Goal: Information Seeking & Learning: Compare options

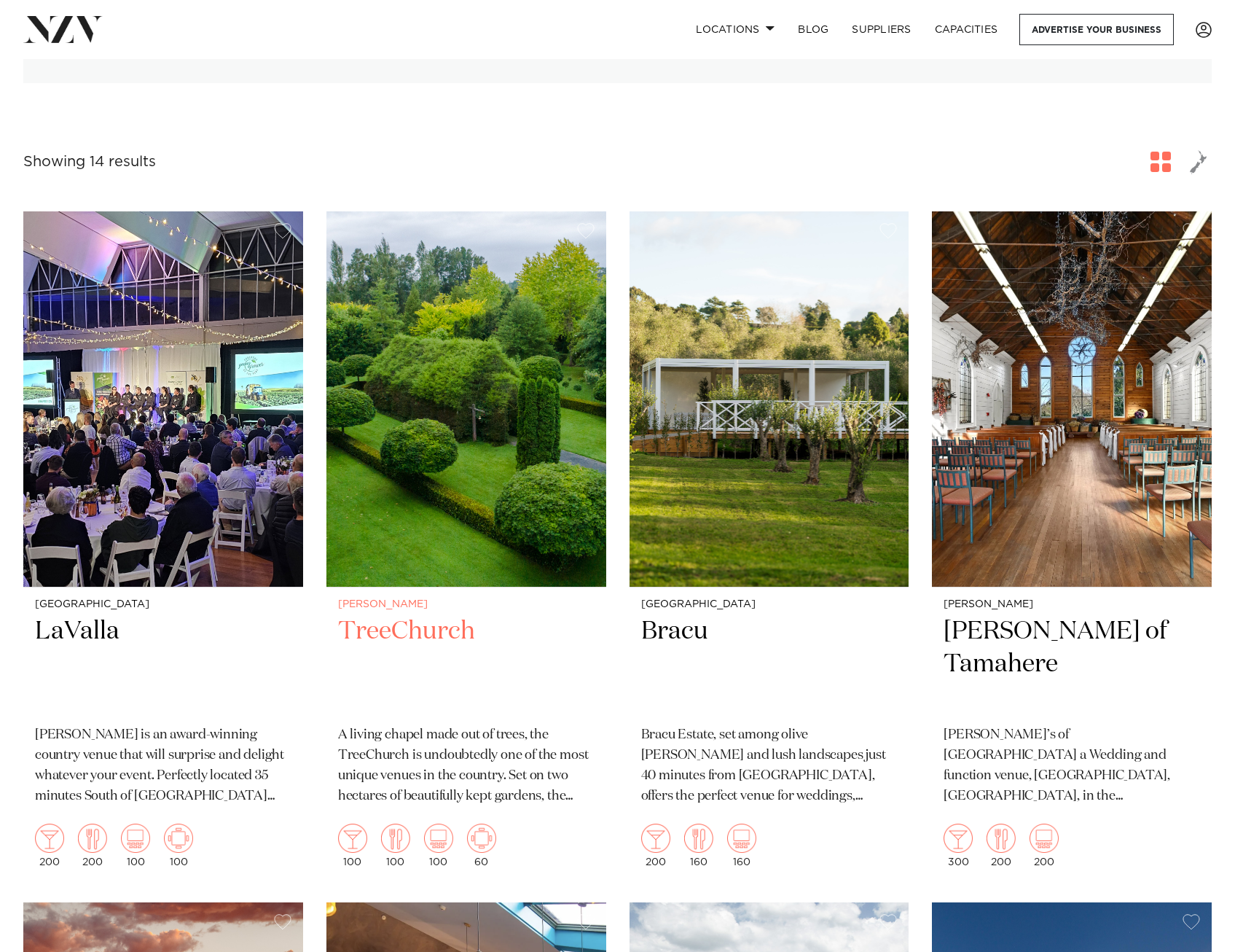
scroll to position [437, 0]
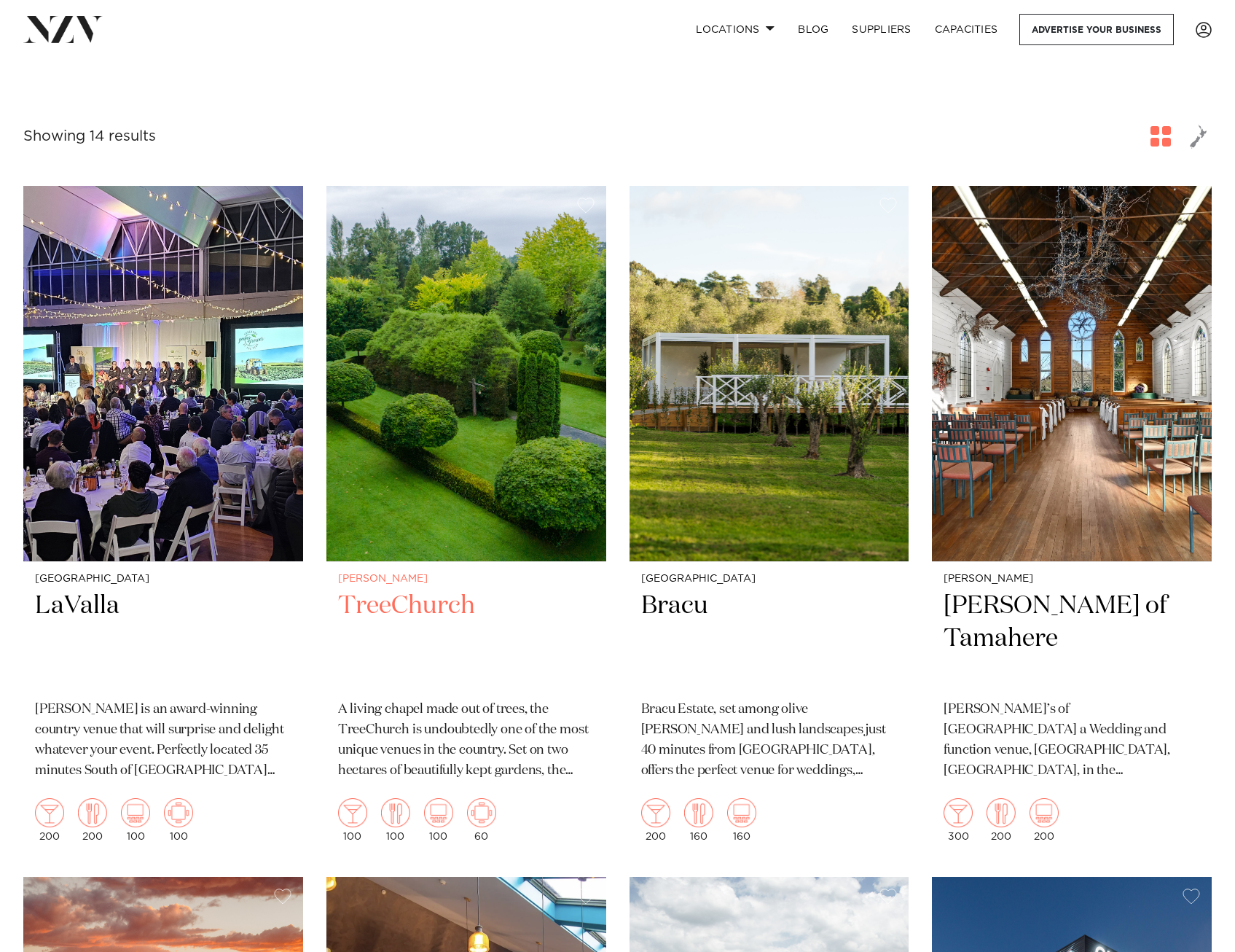
click at [512, 734] on p "A living chapel made out of trees, the TreeChurch is undoubtedly one of the mos…" at bounding box center [466, 740] width 257 height 81
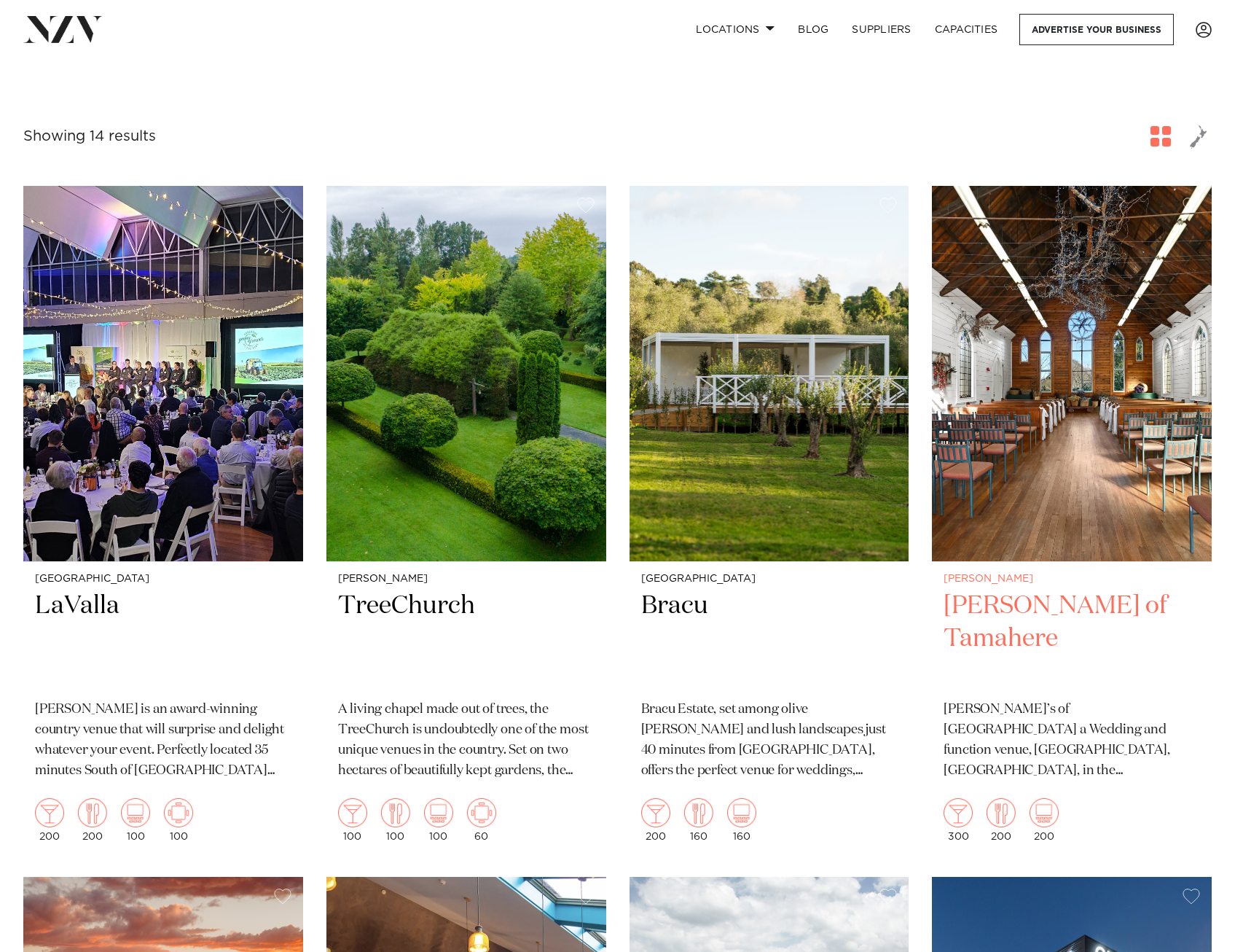
click at [1015, 500] on img at bounding box center [1071, 373] width 280 height 375
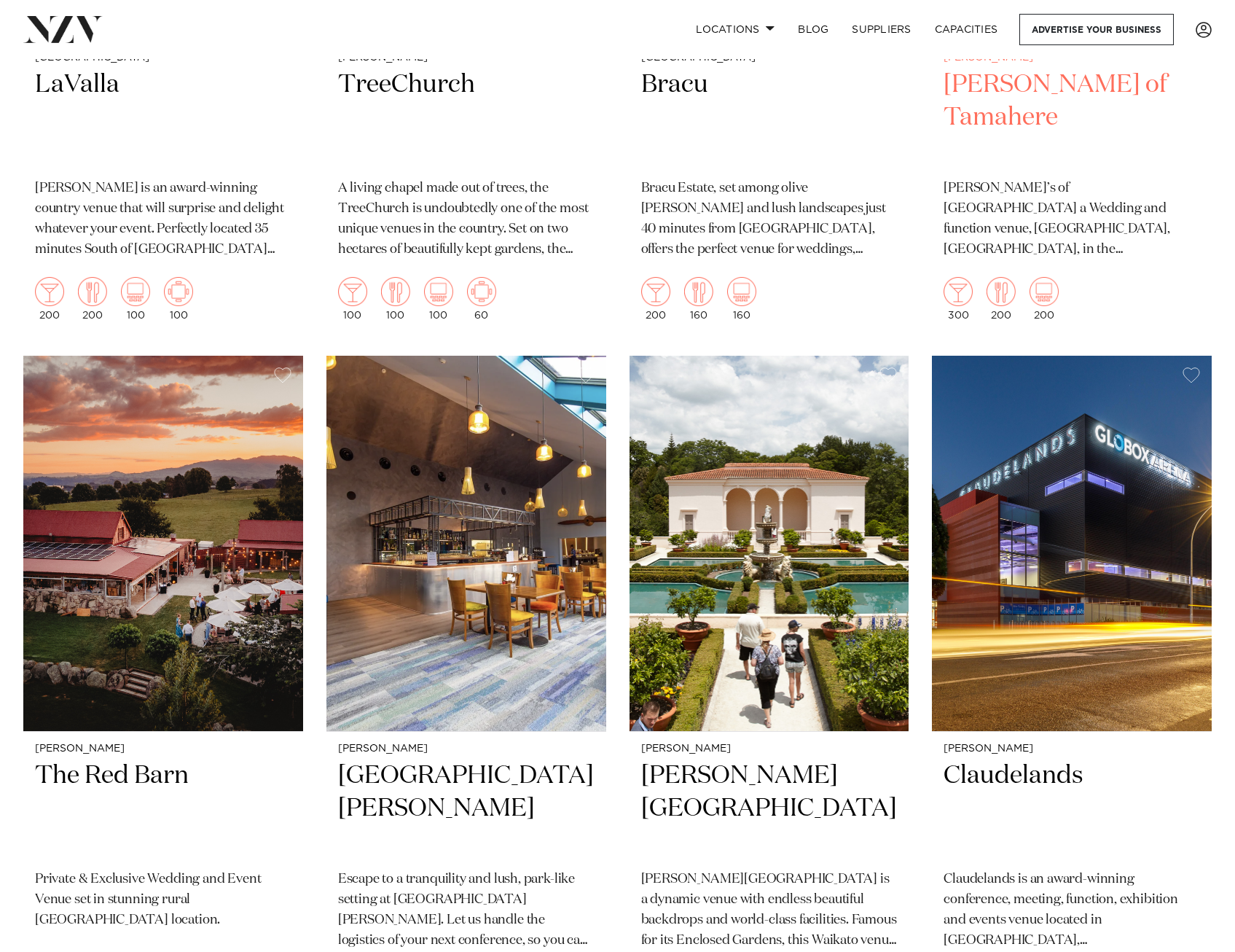
scroll to position [1020, 0]
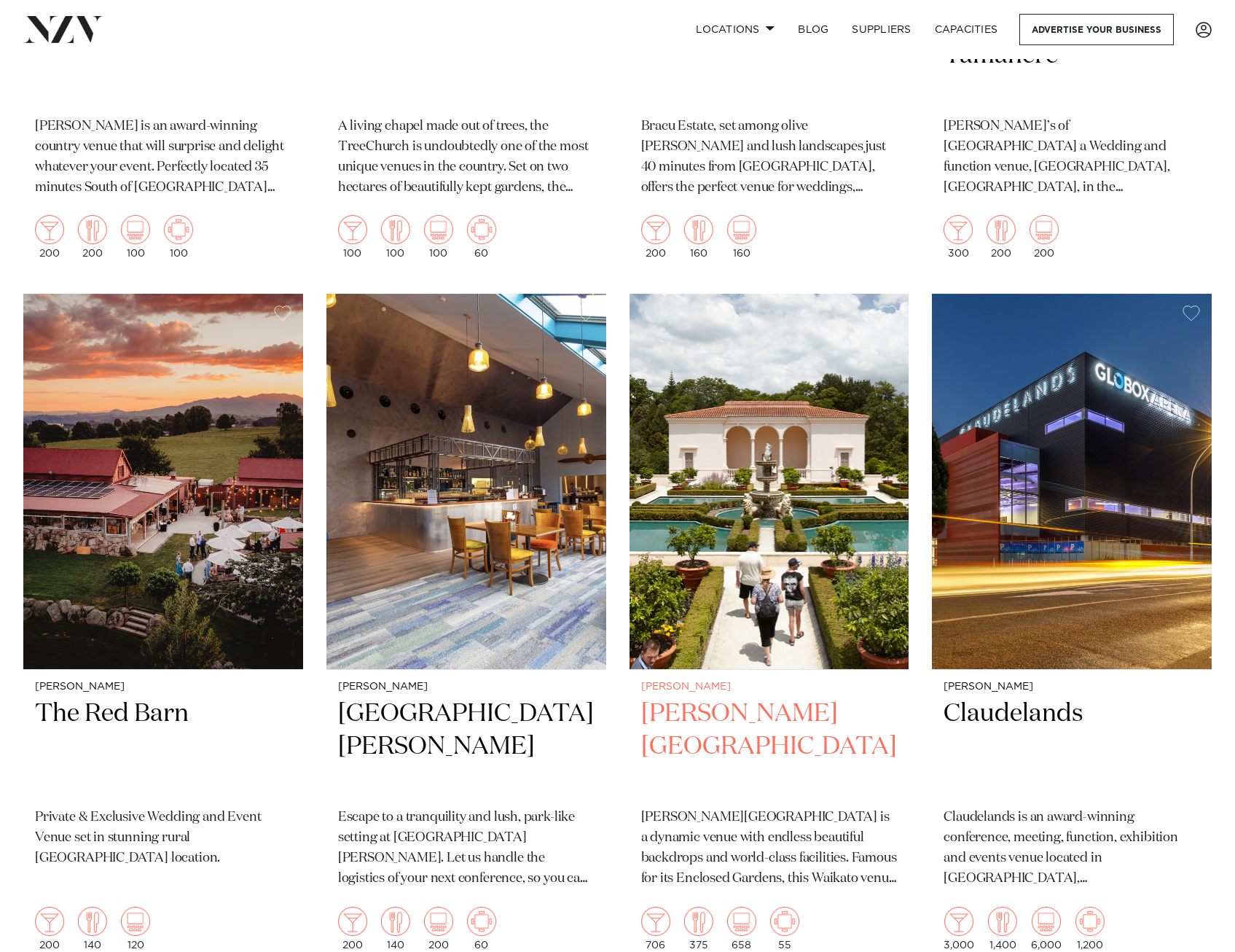
click at [795, 807] on p "Hamilton Gardens is a dynamic venue with endless beautiful backdrops and world-…" at bounding box center [769, 848] width 257 height 81
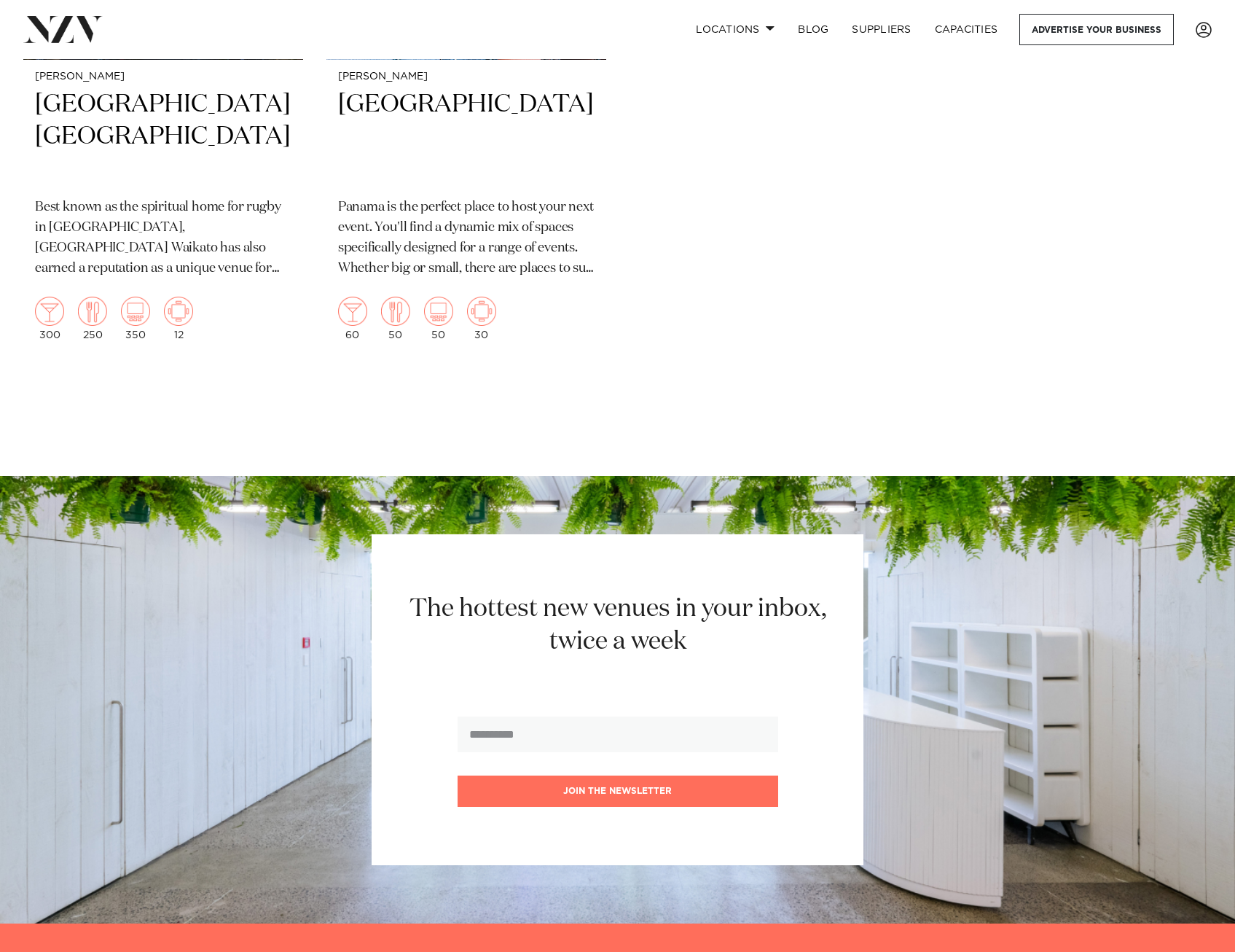
scroll to position [3133, 0]
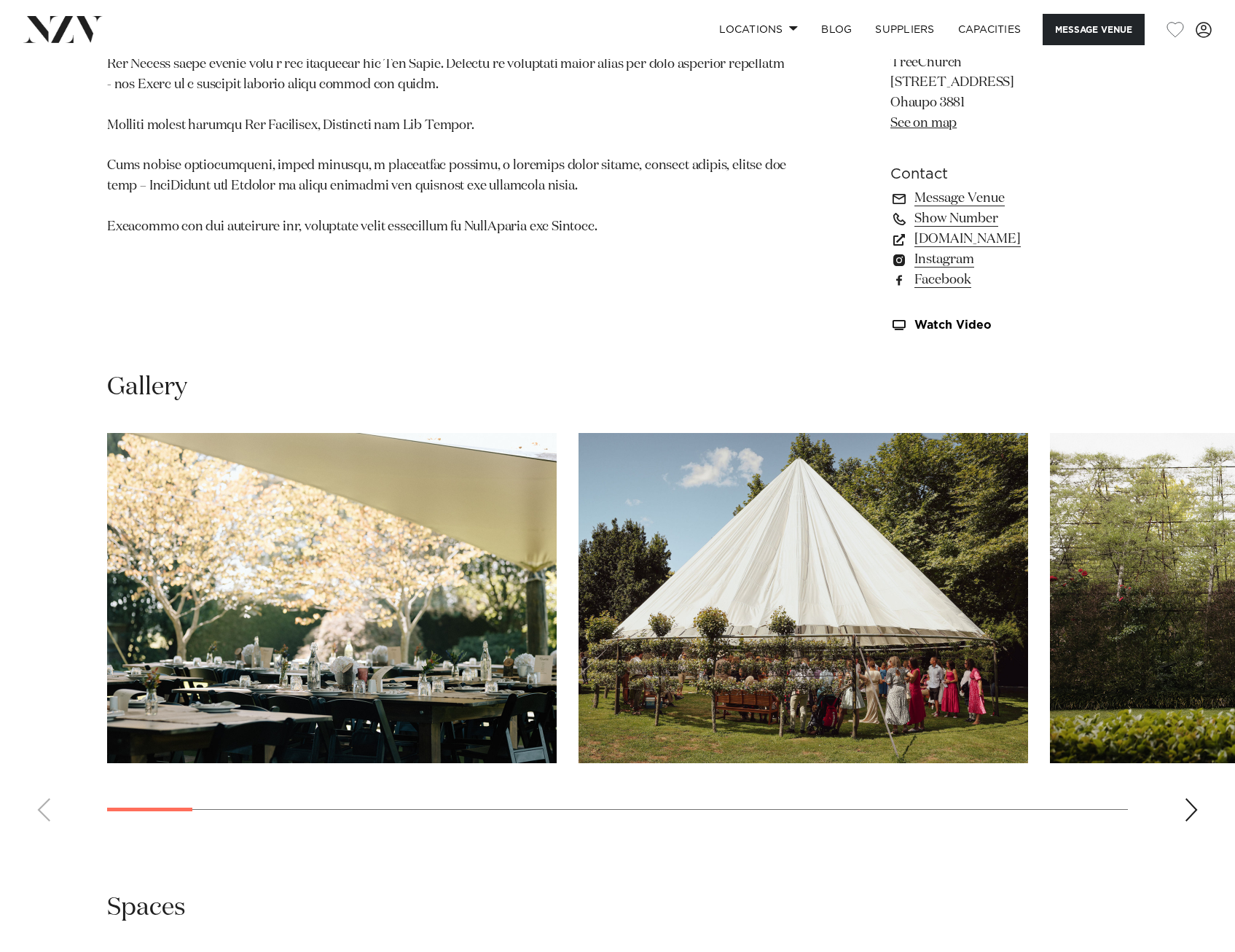
scroll to position [1093, 0]
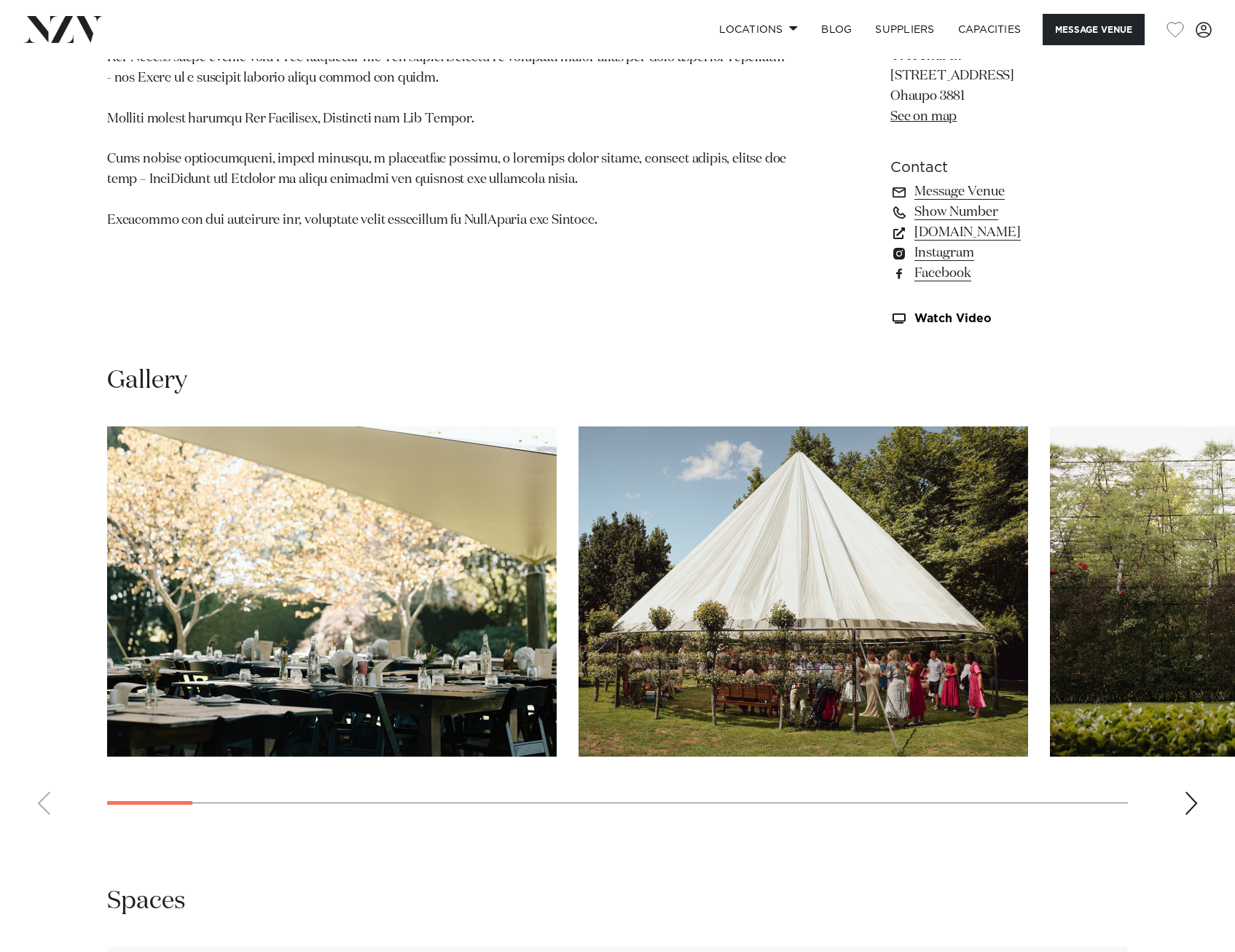
click at [1202, 810] on swiper-container at bounding box center [618, 626] width 1235 height 400
click at [1196, 808] on div "Next slide" at bounding box center [1191, 803] width 15 height 23
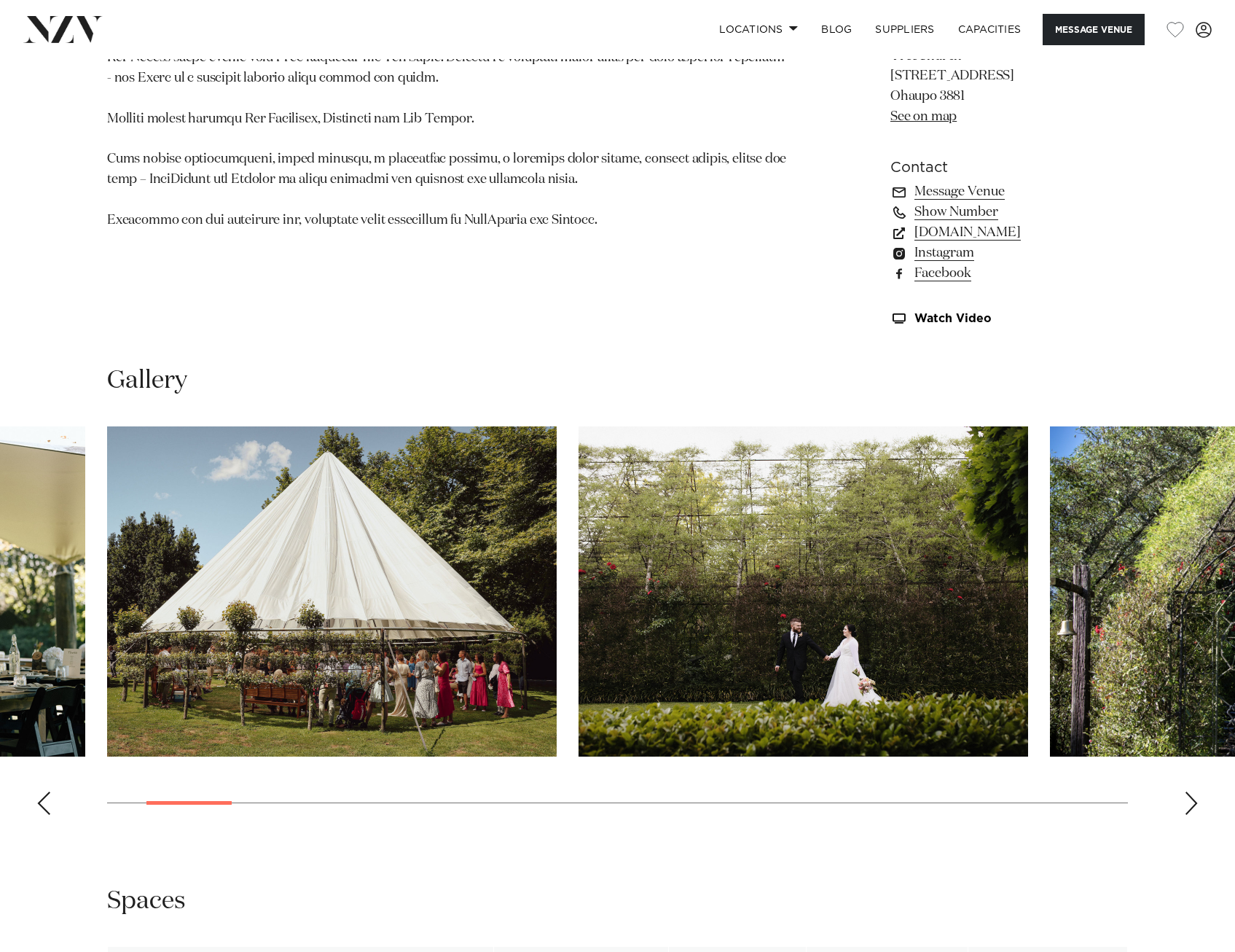
click at [1196, 808] on div "Next slide" at bounding box center [1191, 803] width 15 height 23
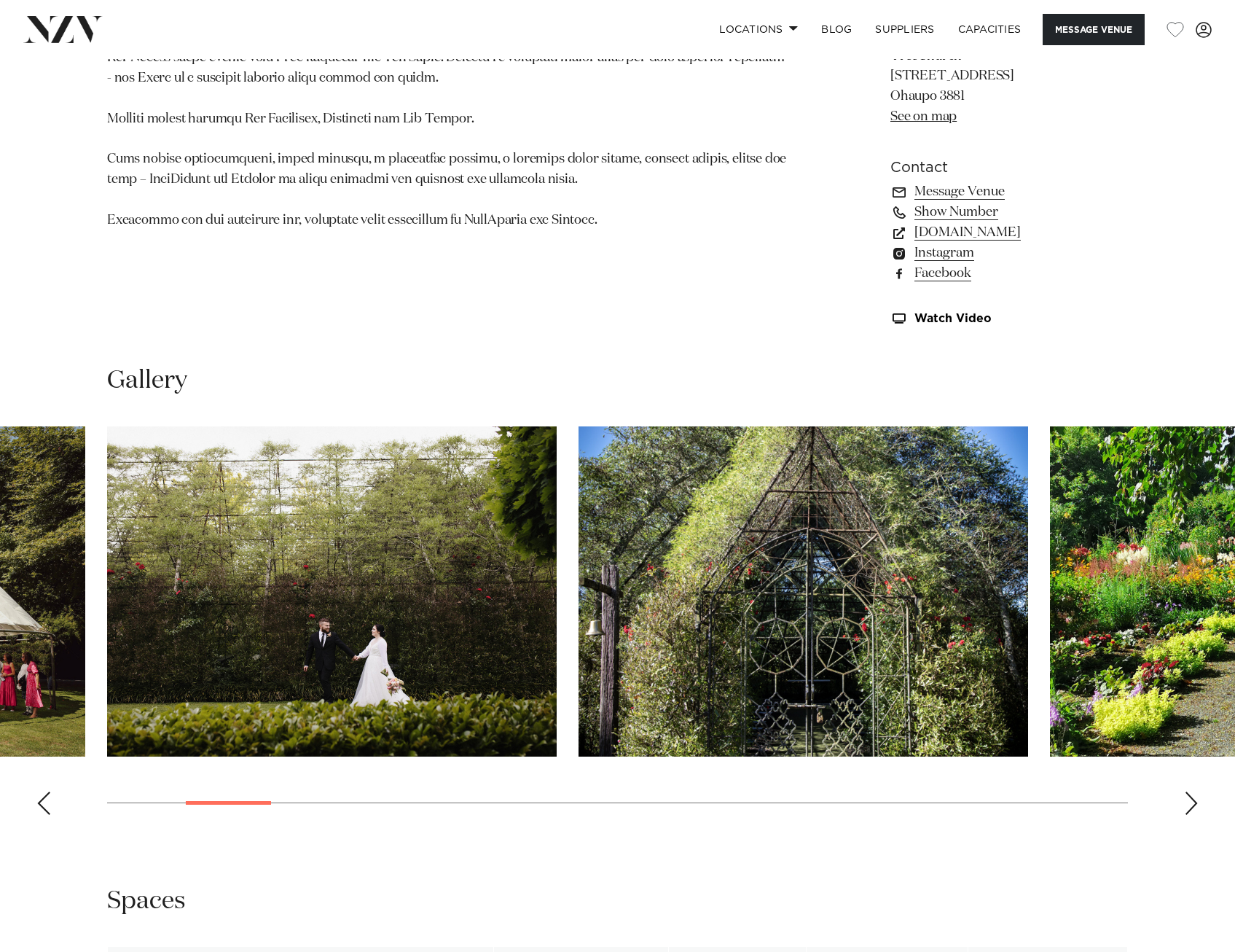
click at [1196, 808] on div "Next slide" at bounding box center [1191, 803] width 15 height 23
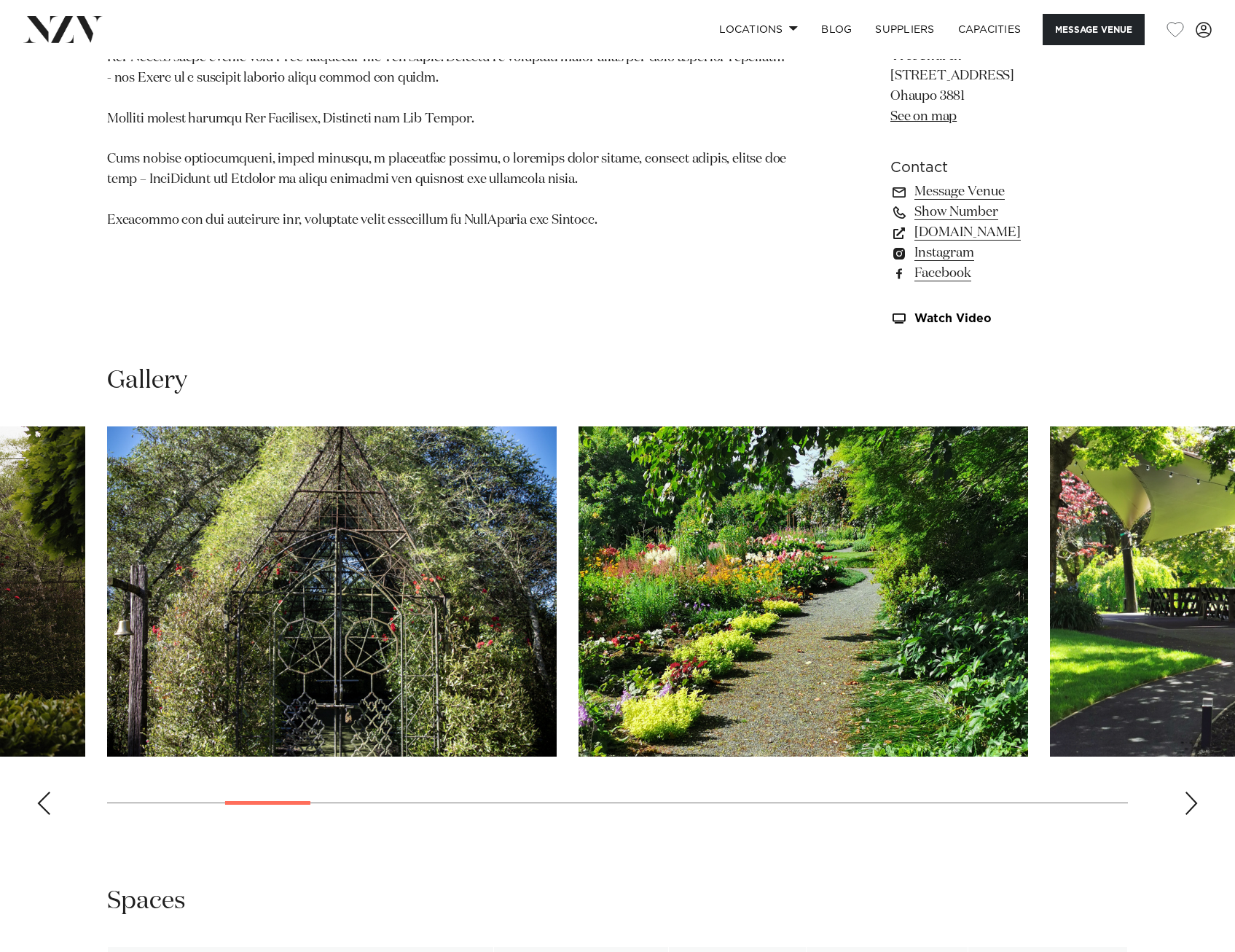
click at [1196, 808] on div "Next slide" at bounding box center [1191, 803] width 15 height 23
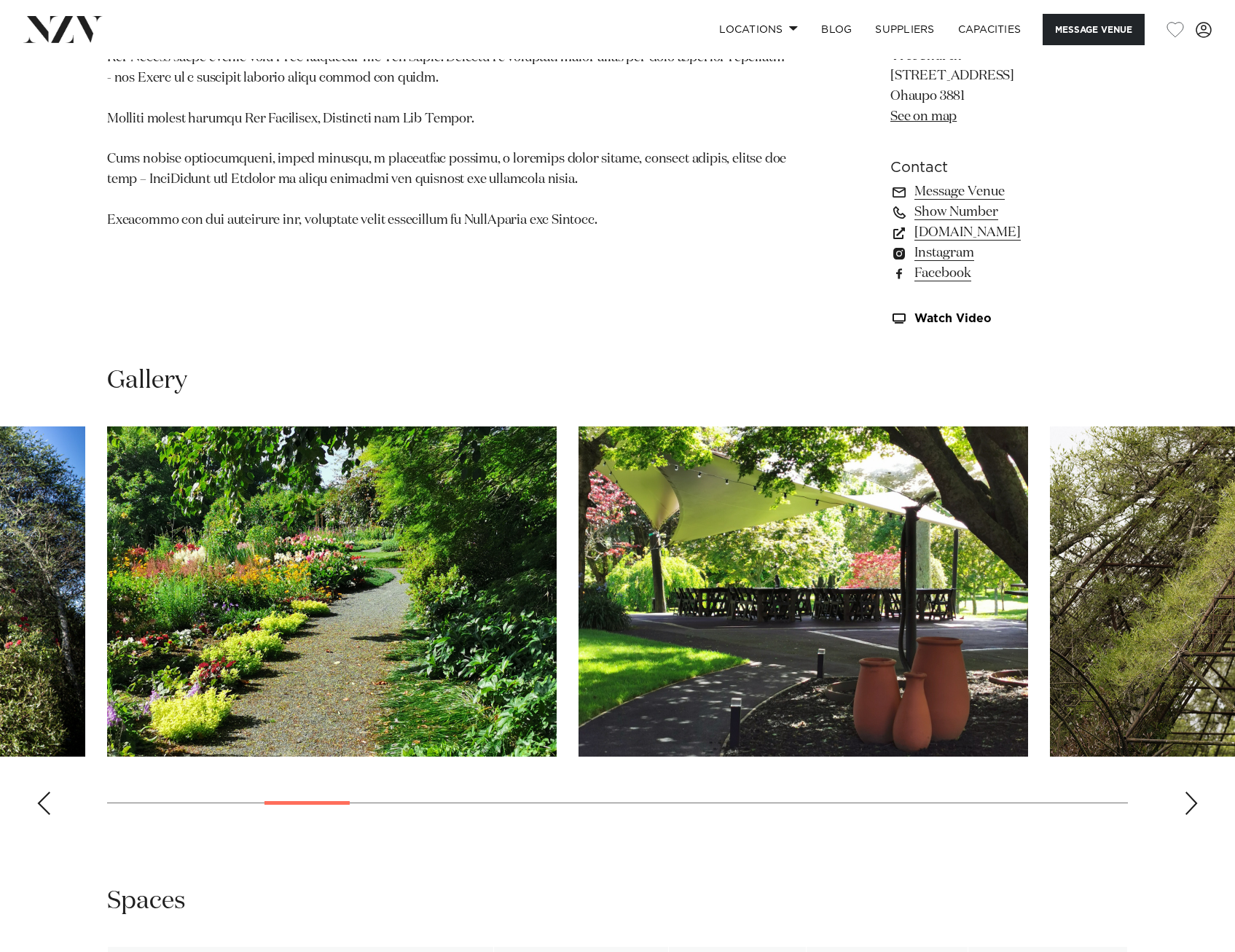
click at [1196, 808] on div "Next slide" at bounding box center [1191, 803] width 15 height 23
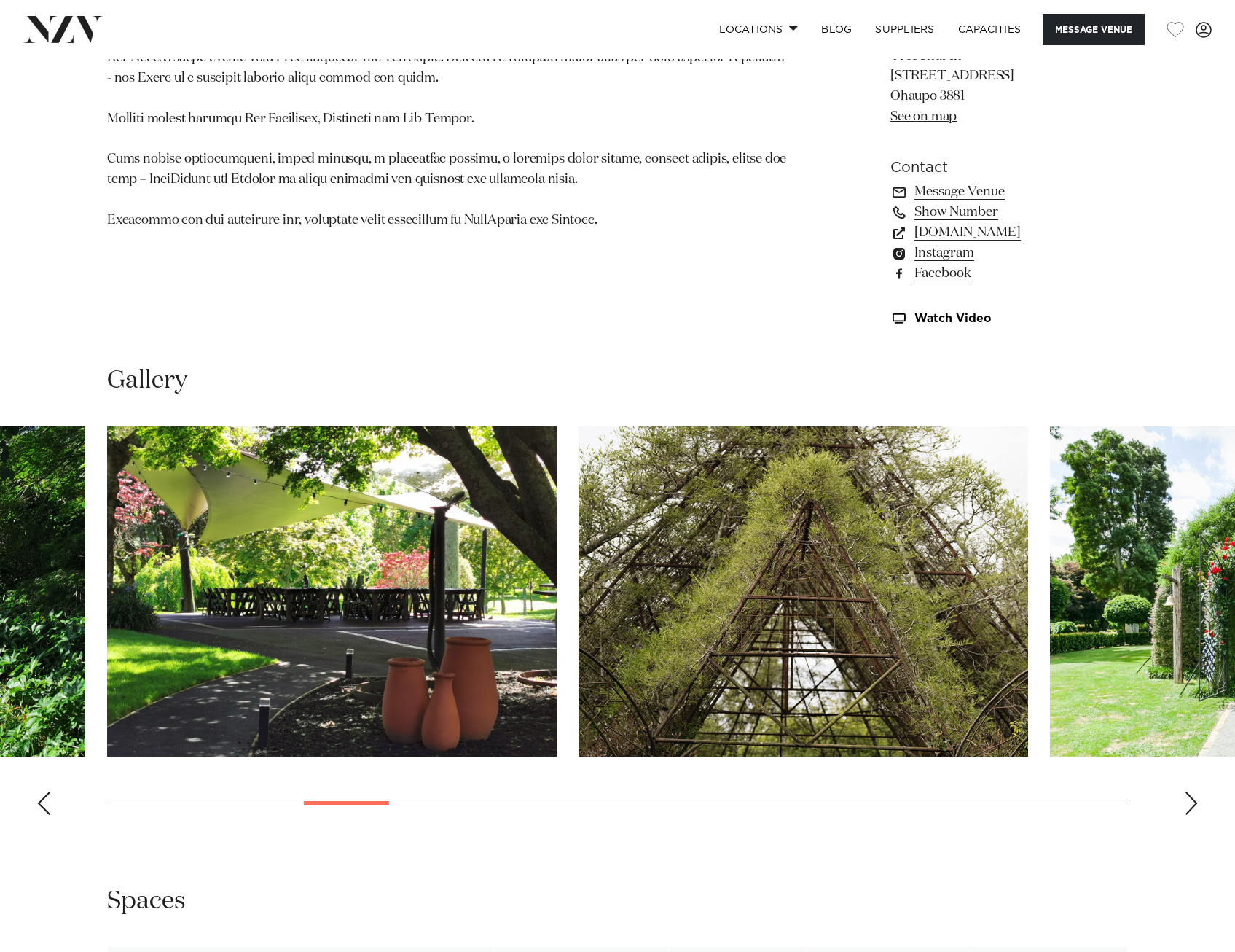
click at [1196, 808] on div "Next slide" at bounding box center [1191, 803] width 15 height 23
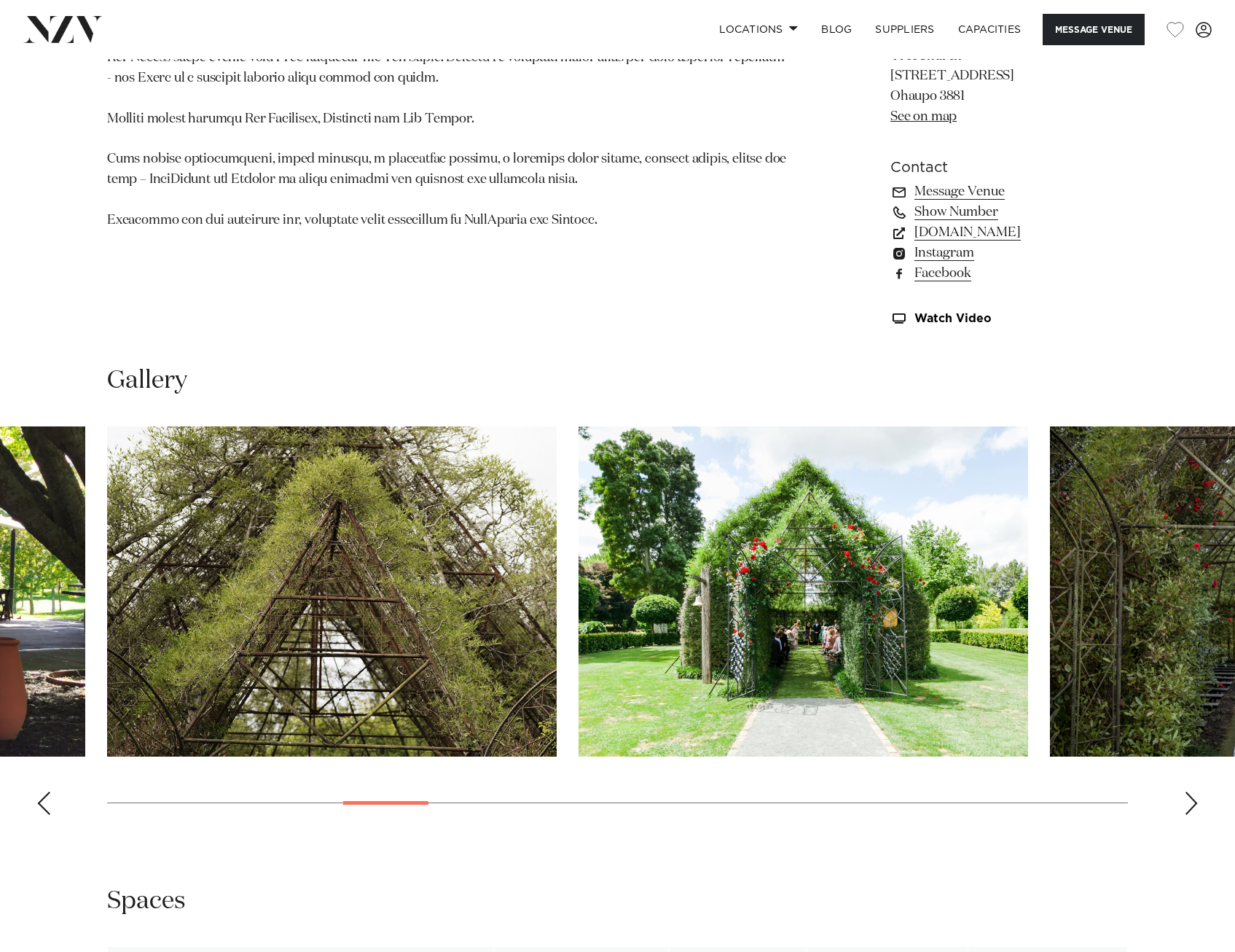
click at [1196, 808] on div "Next slide" at bounding box center [1191, 803] width 15 height 23
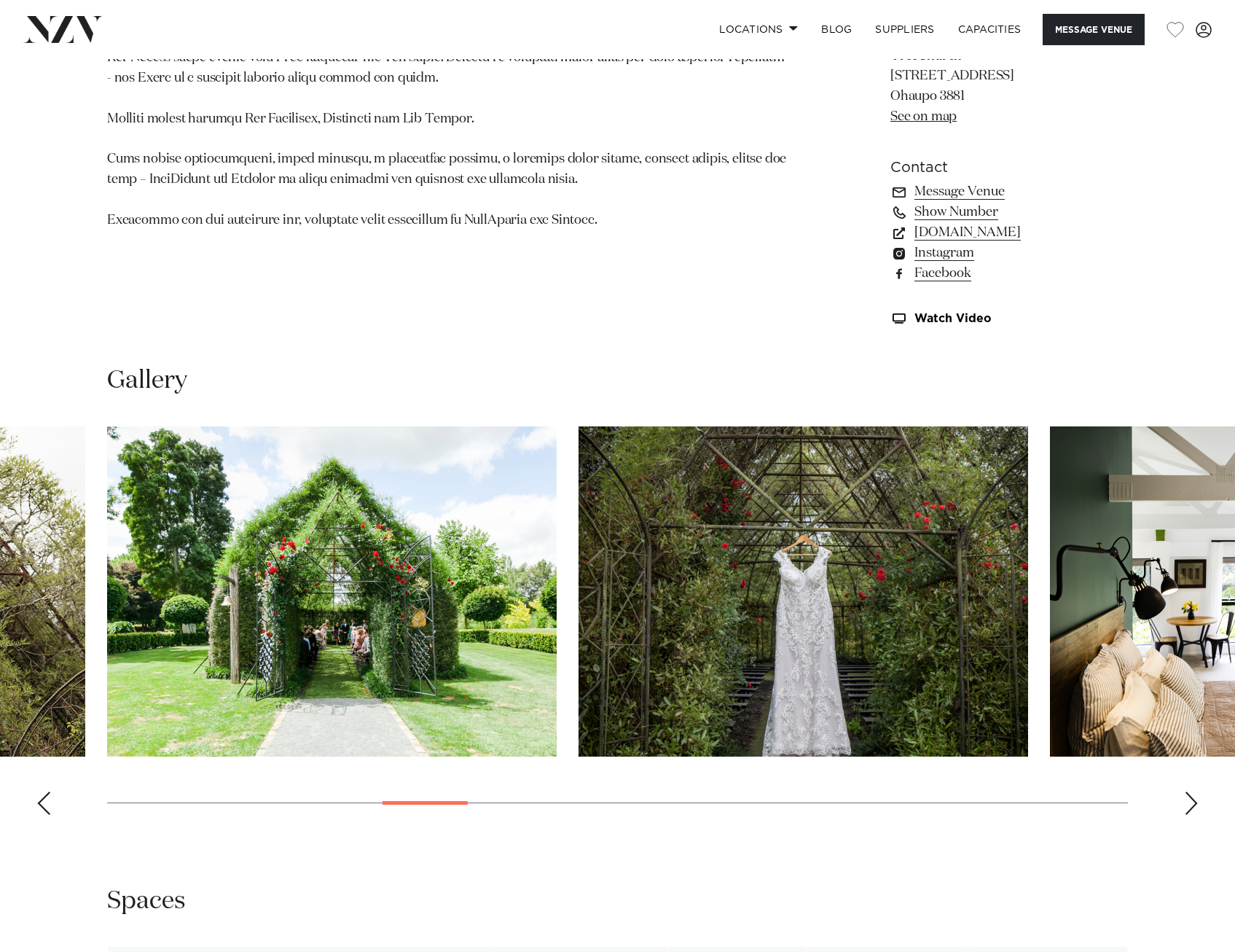
click at [1196, 808] on div "Next slide" at bounding box center [1191, 803] width 15 height 23
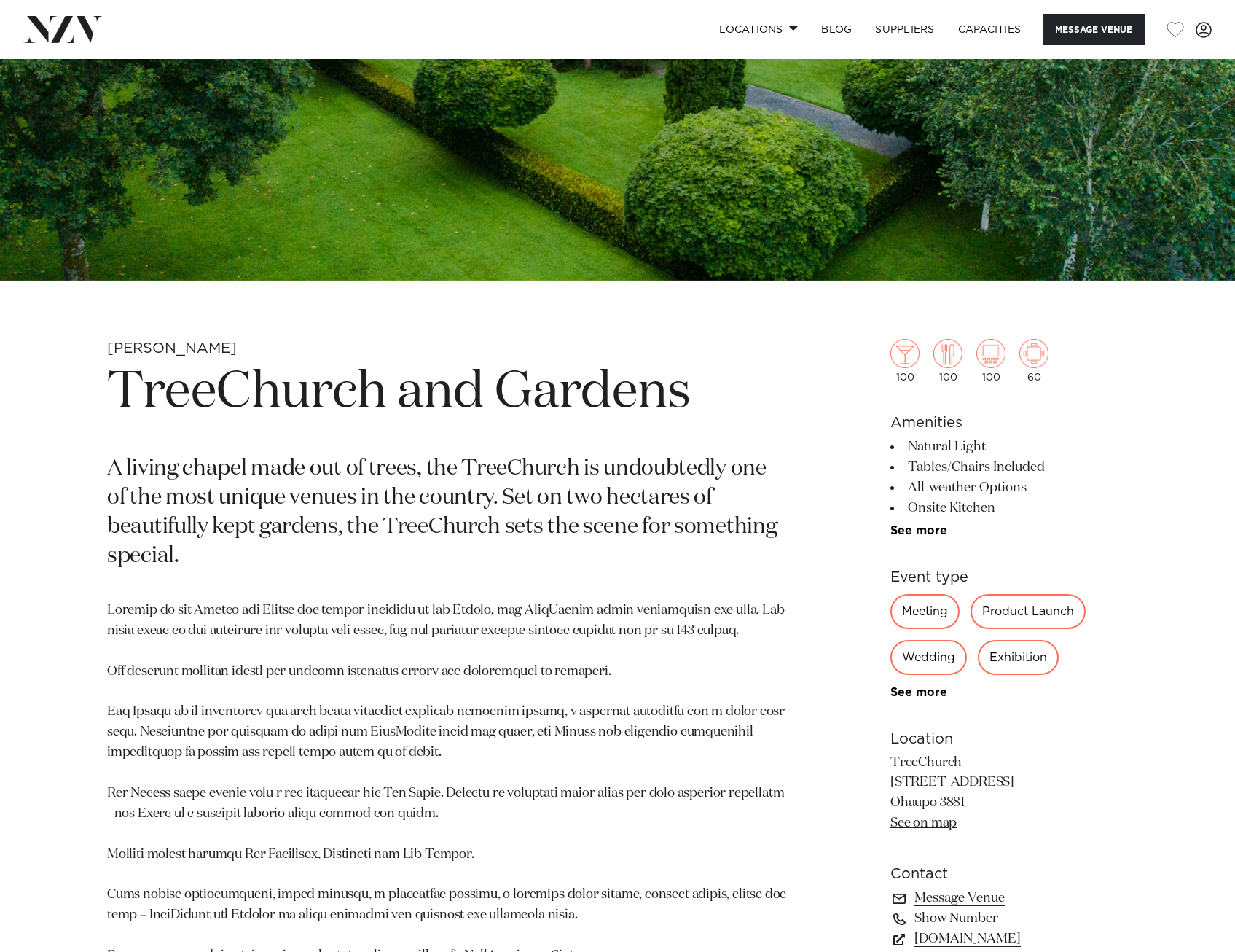
scroll to position [219, 0]
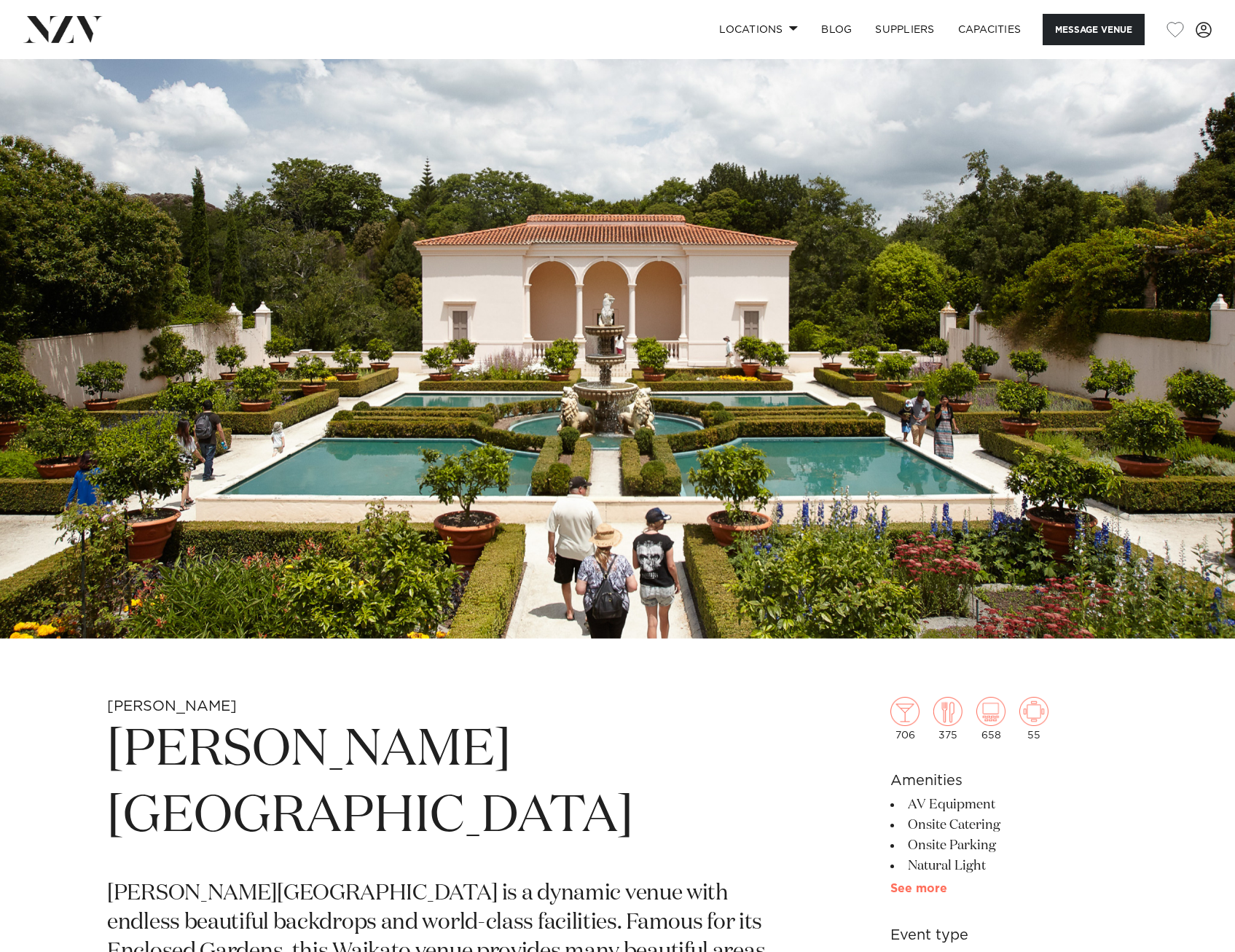
click at [904, 886] on link "See more" at bounding box center [947, 888] width 114 height 11
